Goal: Navigation & Orientation: Understand site structure

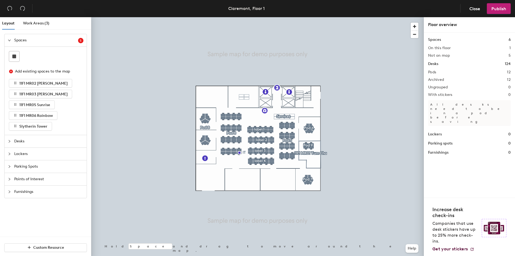
click at [38, 141] on span "Desks" at bounding box center [48, 141] width 69 height 12
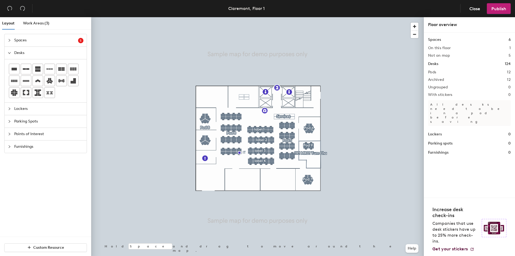
click at [53, 109] on span "Lockers" at bounding box center [48, 109] width 69 height 12
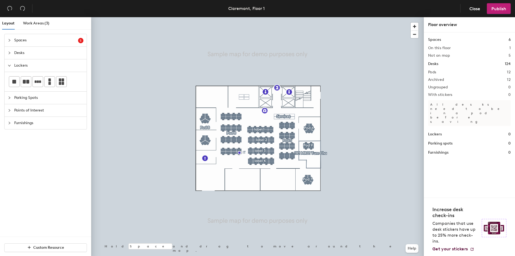
click at [50, 55] on span "Desks" at bounding box center [48, 53] width 69 height 12
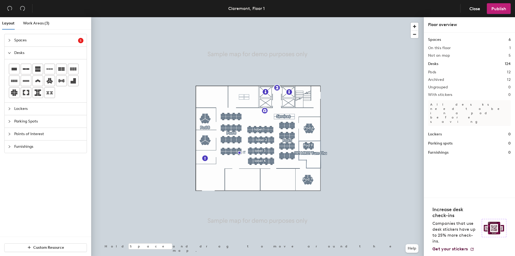
click at [28, 107] on span "Lockers" at bounding box center [48, 109] width 69 height 12
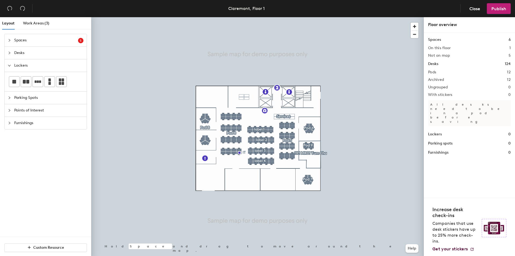
click at [43, 97] on span "Parking Spots" at bounding box center [48, 98] width 69 height 12
click at [17, 96] on div at bounding box center [14, 94] width 10 height 10
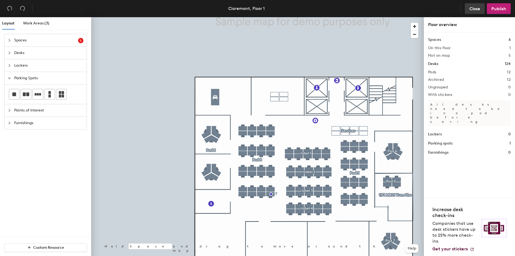
click at [478, 8] on span "Close" at bounding box center [475, 8] width 11 height 5
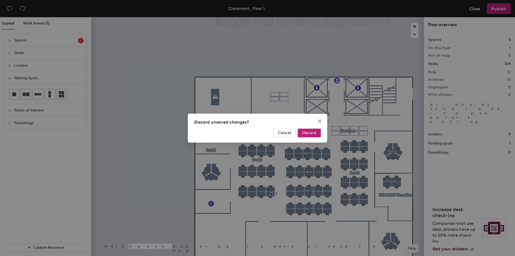
click at [311, 137] on div "Discard unsaved changes? Cancel Discard" at bounding box center [258, 128] width 140 height 29
click at [307, 131] on span "Discard" at bounding box center [310, 132] width 14 height 5
